Goal: Task Accomplishment & Management: Manage account settings

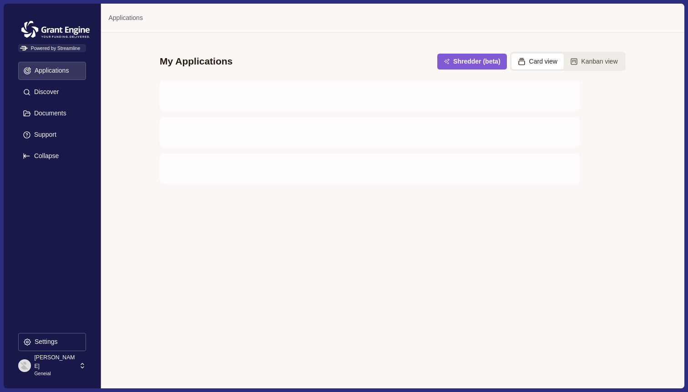
click at [77, 370] on div "Dhen Padilla Geneial" at bounding box center [48, 366] width 60 height 16
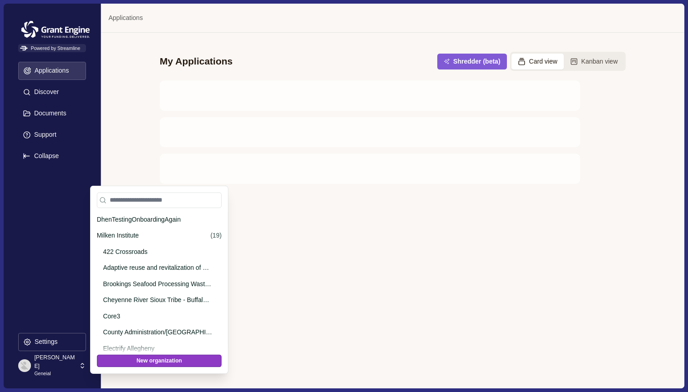
scroll to position [946, 0]
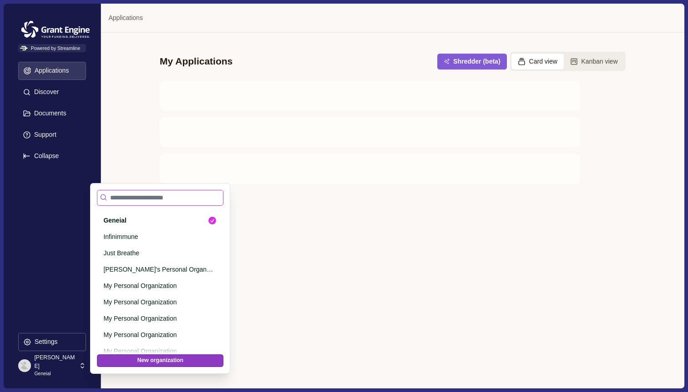
click at [163, 190] on input at bounding box center [160, 198] width 126 height 16
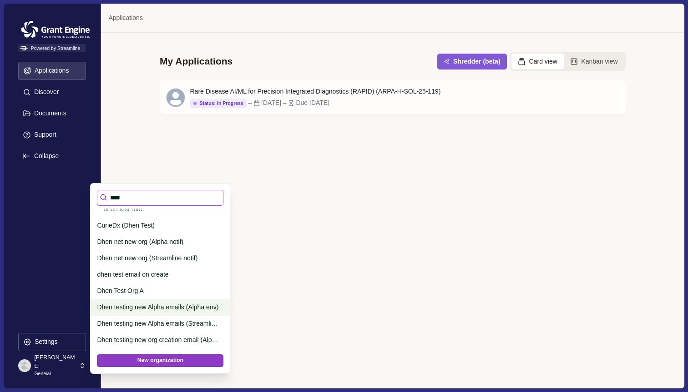
scroll to position [0, 0]
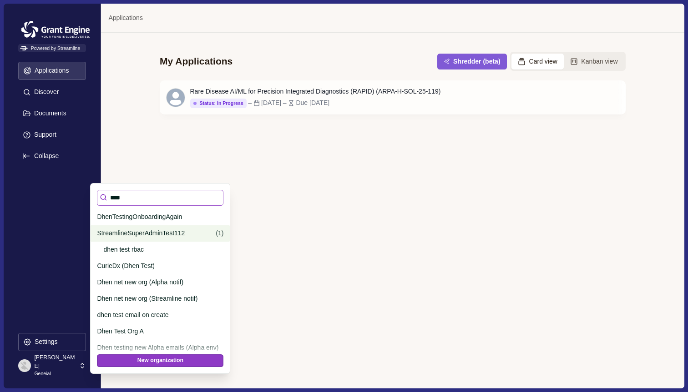
type input "****"
click at [165, 230] on p "StreamlineSuperAdminTest112" at bounding box center [154, 234] width 115 height 10
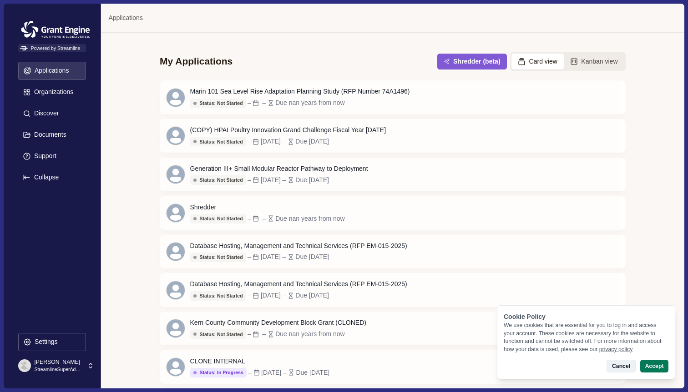
click at [615, 367] on button "Cancel" at bounding box center [620, 366] width 29 height 13
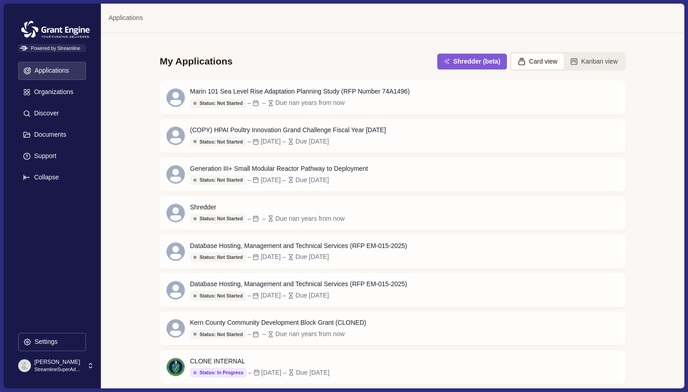
click at [84, 366] on div "[PERSON_NAME] StreamlineSuperAdminTest112" at bounding box center [52, 366] width 68 height 16
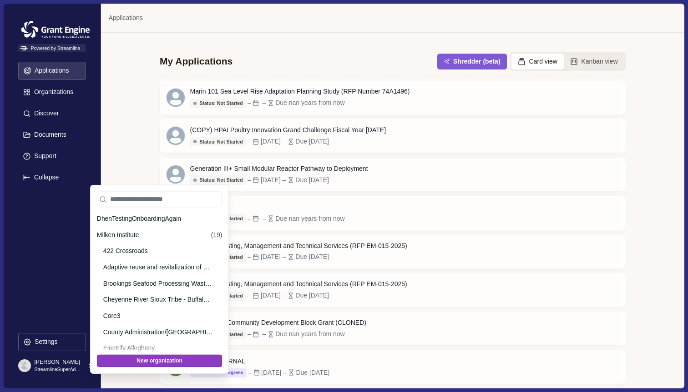
scroll to position [537, 0]
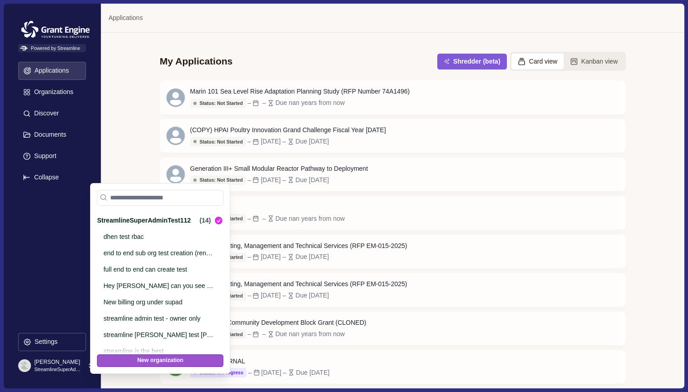
click at [164, 359] on button "New organization" at bounding box center [160, 361] width 126 height 13
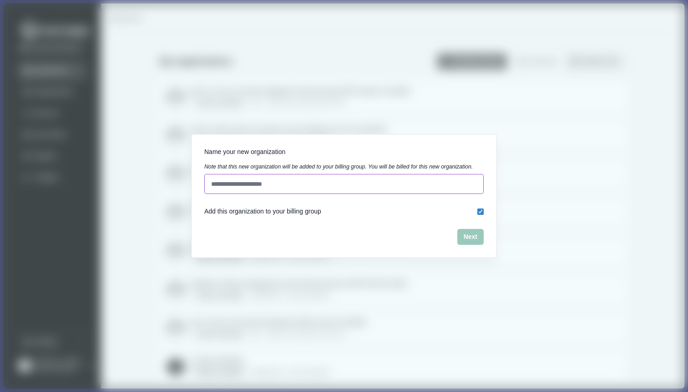
click at [293, 194] on input at bounding box center [343, 184] width 279 height 20
type input "**********"
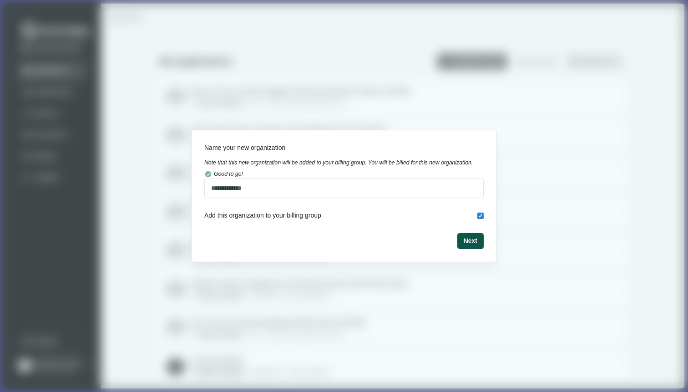
click at [468, 249] on button "Next" at bounding box center [470, 241] width 26 height 16
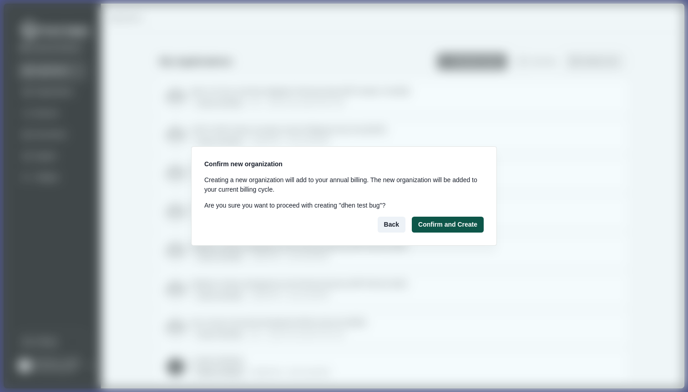
click at [455, 230] on button "Confirm and Create" at bounding box center [448, 225] width 72 height 16
click at [441, 221] on button "Confirm and Create" at bounding box center [448, 225] width 72 height 16
click at [395, 223] on button "Back" at bounding box center [391, 225] width 28 height 16
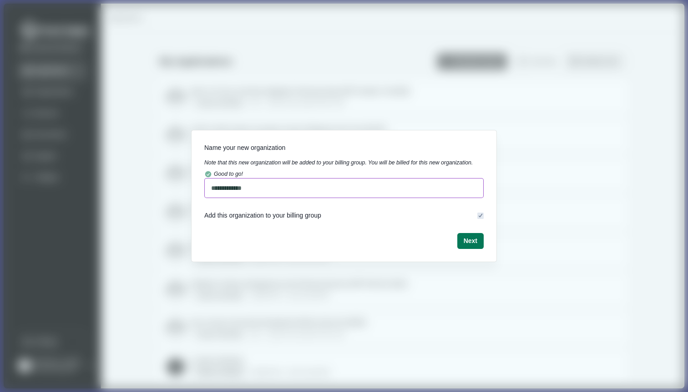
click at [258, 193] on input "**********" at bounding box center [343, 188] width 279 height 20
type input "**********"
click at [470, 240] on button "Next" at bounding box center [470, 241] width 26 height 16
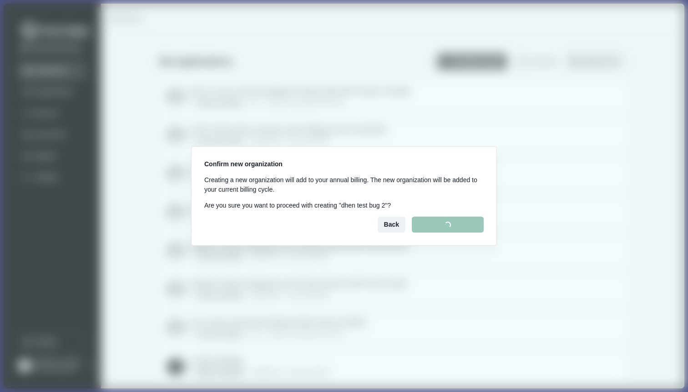
click at [471, 244] on div "Confirm new organization Creating a new organization will add to your annual bi…" at bounding box center [343, 196] width 305 height 99
click at [384, 219] on button "Back" at bounding box center [391, 225] width 28 height 16
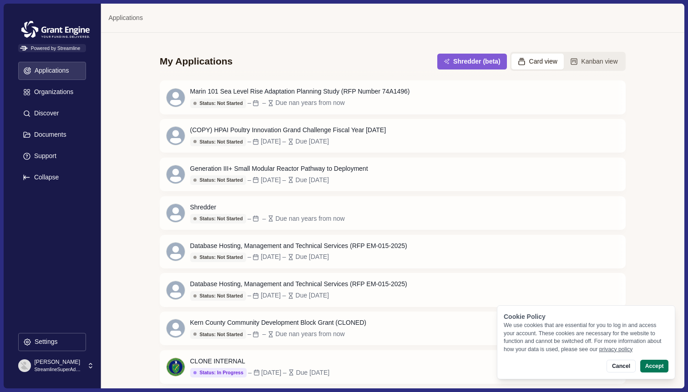
click at [74, 364] on p "[PERSON_NAME]" at bounding box center [58, 362] width 48 height 8
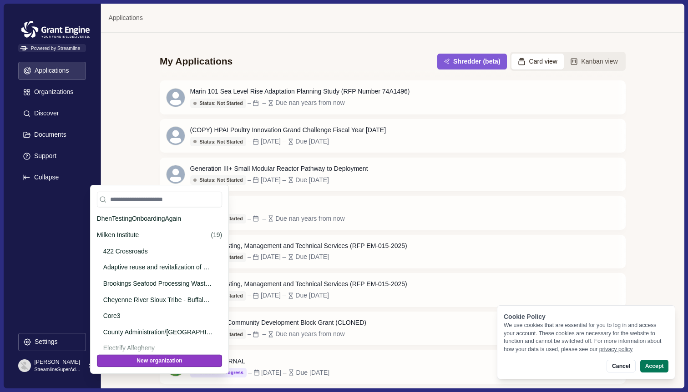
scroll to position [537, 0]
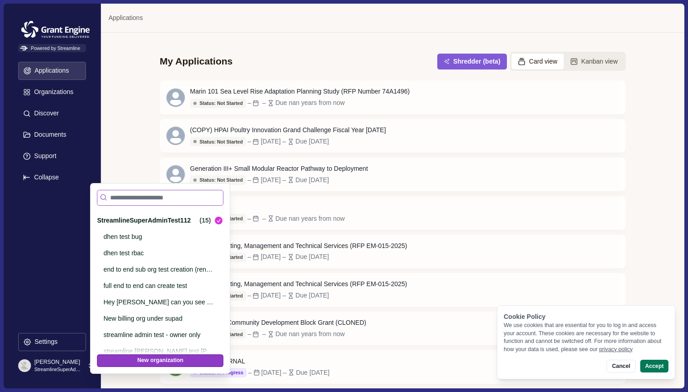
click at [161, 194] on input at bounding box center [160, 198] width 126 height 16
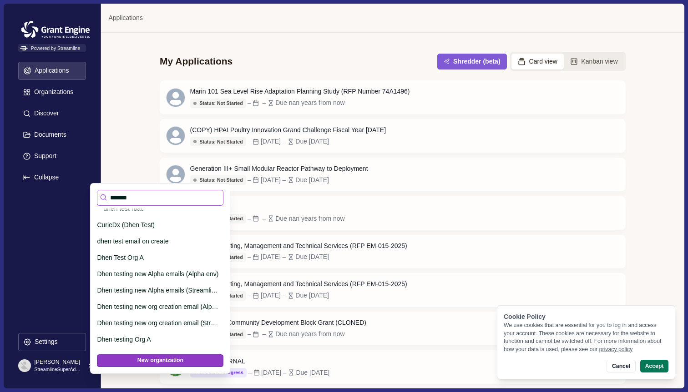
scroll to position [0, 0]
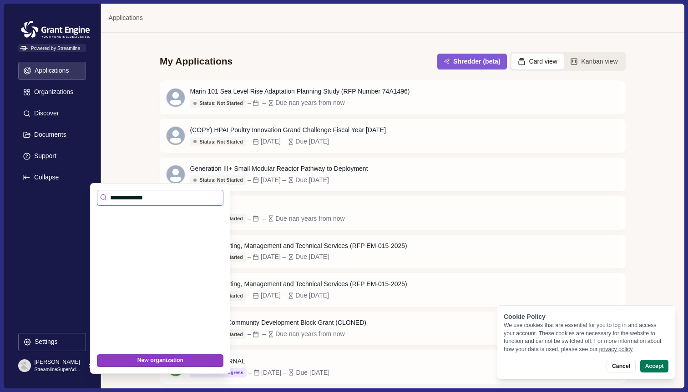
type input "**********"
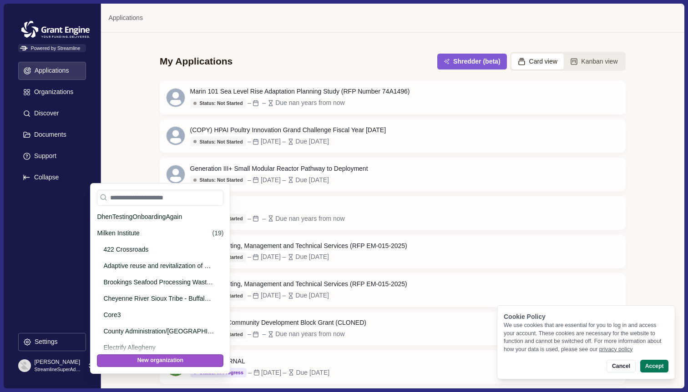
click at [175, 359] on button "New organization" at bounding box center [160, 361] width 126 height 13
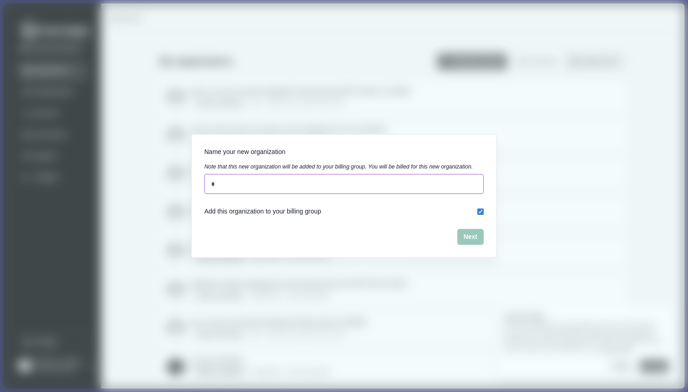
click at [271, 191] on input "*" at bounding box center [343, 184] width 279 height 20
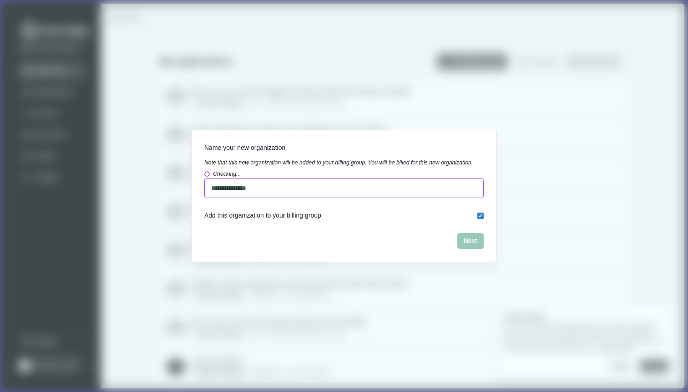
type input "**********"
click at [470, 246] on button "Next" at bounding box center [470, 241] width 26 height 16
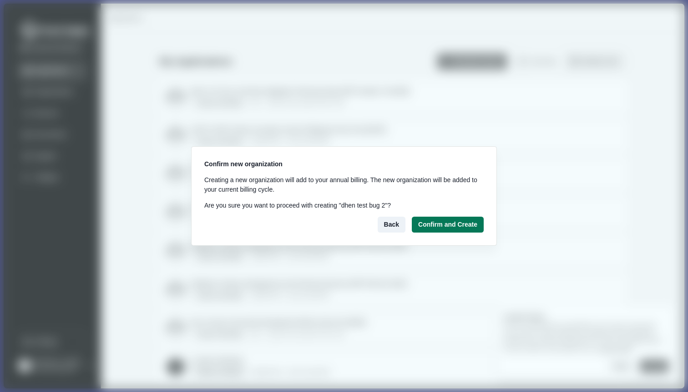
click at [475, 216] on div "Confirm new organization Creating a new organization will add to your annual bi…" at bounding box center [343, 196] width 279 height 73
click at [459, 220] on button "Confirm and Create" at bounding box center [448, 225] width 72 height 16
click at [392, 224] on button "Back" at bounding box center [391, 225] width 28 height 16
